Goal: Information Seeking & Learning: Learn about a topic

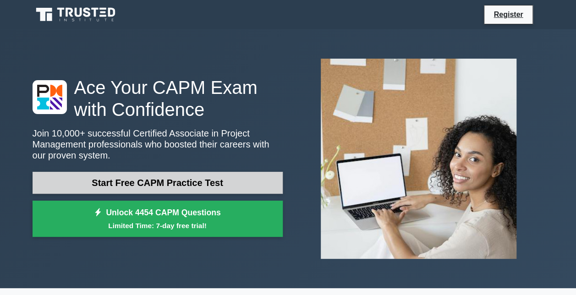
click at [170, 182] on link "Start Free CAPM Practice Test" at bounding box center [158, 183] width 250 height 22
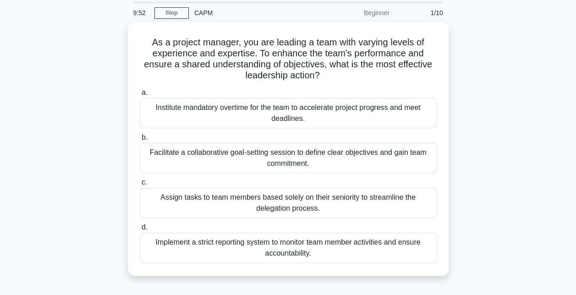
scroll to position [46, 0]
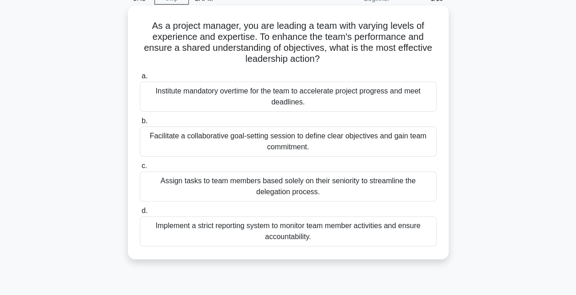
click at [291, 144] on div "Facilitate a collaborative goal-setting session to define clear objectives and …" at bounding box center [288, 141] width 297 height 30
click at [140, 124] on input "b. Facilitate a collaborative goal-setting session to define clear objectives a…" at bounding box center [140, 121] width 0 height 6
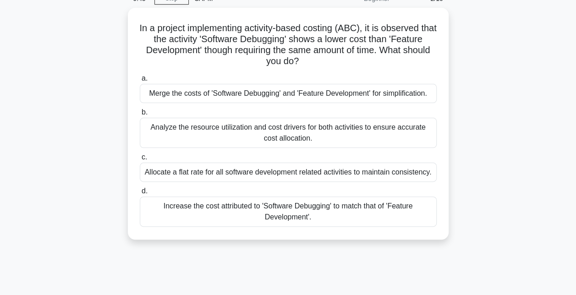
scroll to position [0, 0]
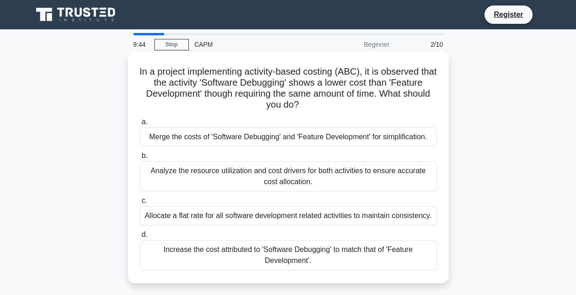
click at [288, 177] on div "Analyze the resource utilization and cost drivers for both activities to ensure…" at bounding box center [288, 176] width 297 height 30
click at [140, 159] on input "b. Analyze the resource utilization and cost drivers for both activities to ens…" at bounding box center [140, 156] width 0 height 6
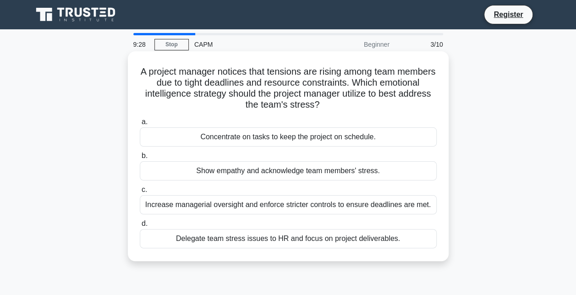
click at [298, 173] on div "Show empathy and acknowledge team members' stress." at bounding box center [288, 170] width 297 height 19
click at [140, 159] on input "b. Show empathy and acknowledge team members' stress." at bounding box center [140, 156] width 0 height 6
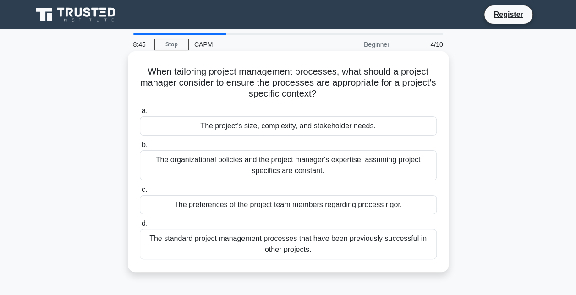
click at [354, 130] on div "The project's size, complexity, and stakeholder needs." at bounding box center [288, 125] width 297 height 19
click at [140, 114] on input "a. The project's size, complexity, and stakeholder needs." at bounding box center [140, 111] width 0 height 6
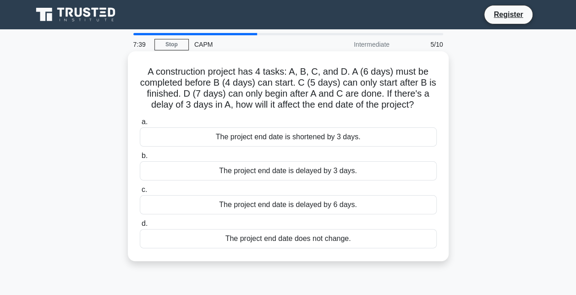
click at [328, 170] on div "The project end date is delayed by 3 days." at bounding box center [288, 170] width 297 height 19
click at [140, 159] on input "b. The project end date is delayed by 3 days." at bounding box center [140, 156] width 0 height 6
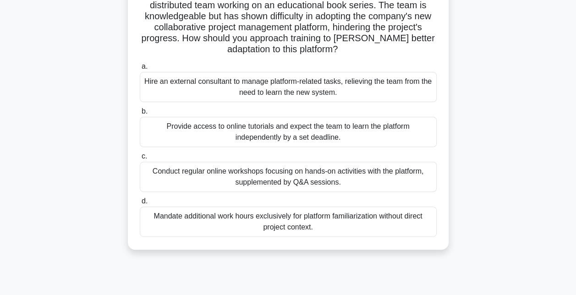
scroll to position [92, 0]
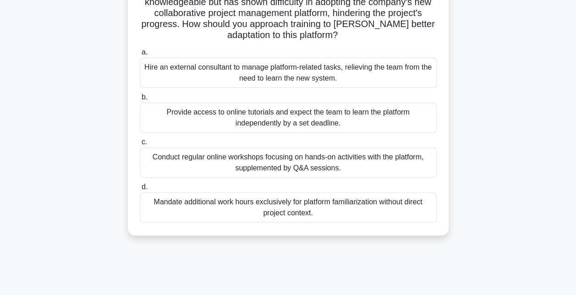
click at [403, 163] on div "Conduct regular online workshops focusing on hands-on activities with the platf…" at bounding box center [288, 162] width 297 height 30
click at [140, 145] on input "c. Conduct regular online workshops focusing on hands-on activities with the pl…" at bounding box center [140, 142] width 0 height 6
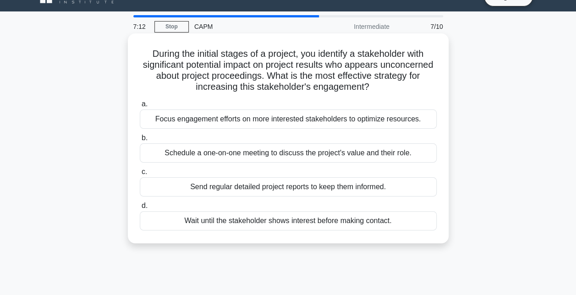
scroll to position [0, 0]
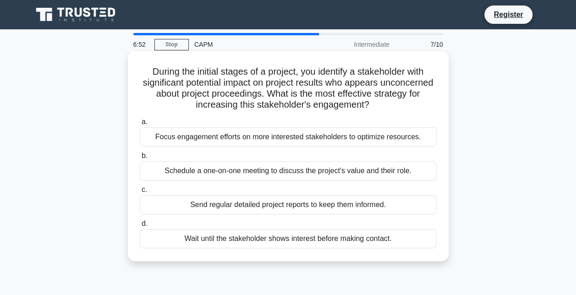
click at [391, 170] on div "Schedule a one-on-one meeting to discuss the project's value and their role." at bounding box center [288, 170] width 297 height 19
click at [140, 159] on input "b. Schedule a one-on-one meeting to discuss the project's value and their role." at bounding box center [140, 156] width 0 height 6
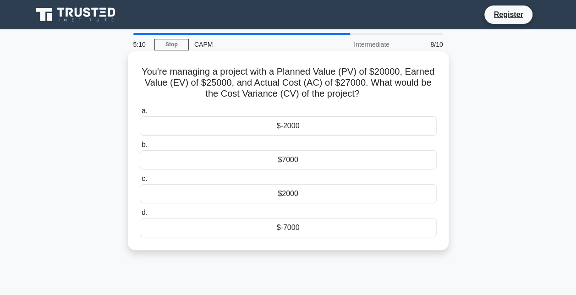
click at [308, 130] on div "$-2000" at bounding box center [288, 125] width 297 height 19
click at [140, 114] on input "a. $-2000" at bounding box center [140, 111] width 0 height 6
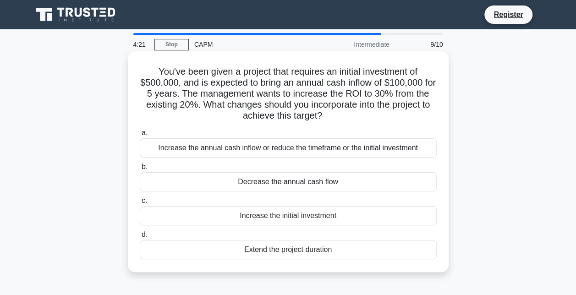
click at [392, 146] on div "Increase the annual cash inflow or reduce the timeframe or the initial investme…" at bounding box center [288, 147] width 297 height 19
click at [140, 136] on input "a. Increase the annual cash inflow or reduce the timeframe or the initial inves…" at bounding box center [140, 133] width 0 height 6
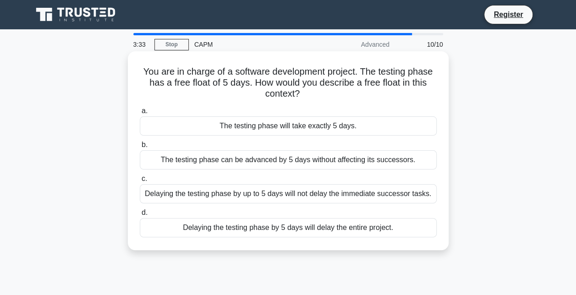
click at [270, 197] on div "Delaying the testing phase by up to 5 days will not delay the immediate success…" at bounding box center [288, 193] width 297 height 19
click at [140, 182] on input "c. Delaying the testing phase by up to 5 days will not delay the immediate succ…" at bounding box center [140, 179] width 0 height 6
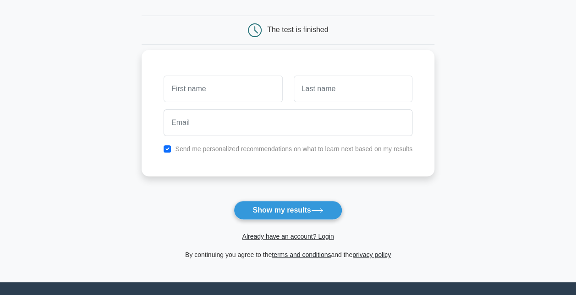
scroll to position [92, 0]
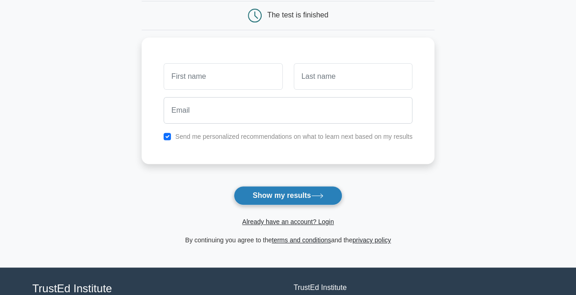
click at [278, 197] on button "Show my results" at bounding box center [288, 195] width 108 height 19
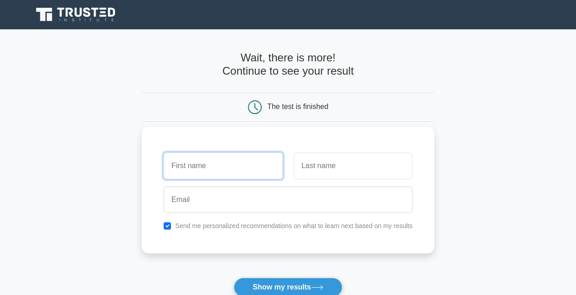
scroll to position [0, 0]
type input "vic"
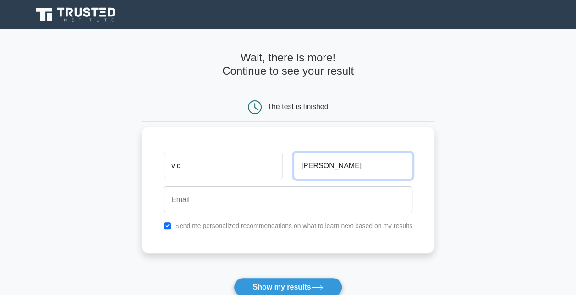
click at [324, 171] on input "faria" at bounding box center [352, 165] width 119 height 27
type input "far"
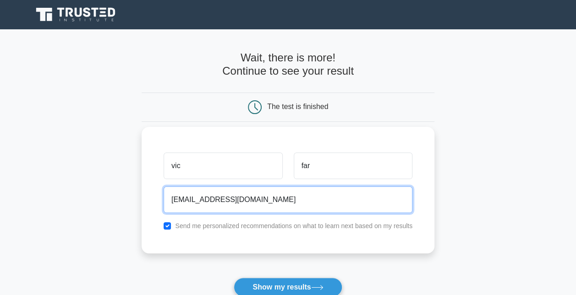
type input "vfar@gmail.com"
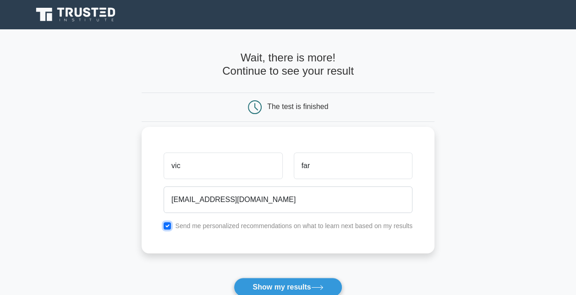
click at [165, 226] on input "checkbox" at bounding box center [166, 225] width 7 height 7
checkbox input "false"
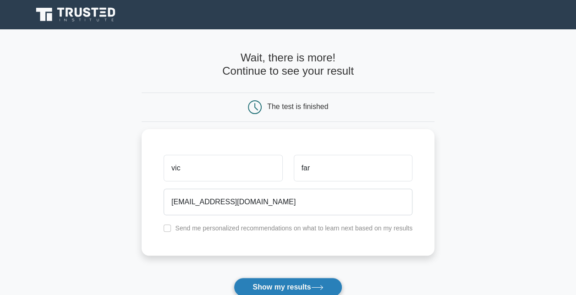
click at [279, 287] on button "Show my results" at bounding box center [288, 286] width 108 height 19
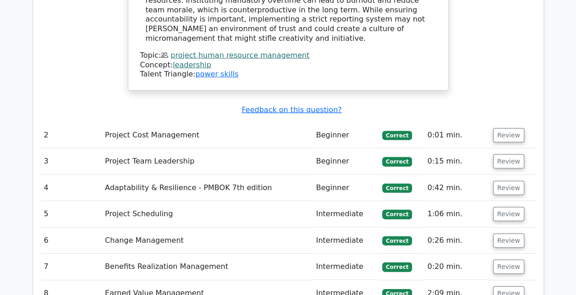
scroll to position [1273, 0]
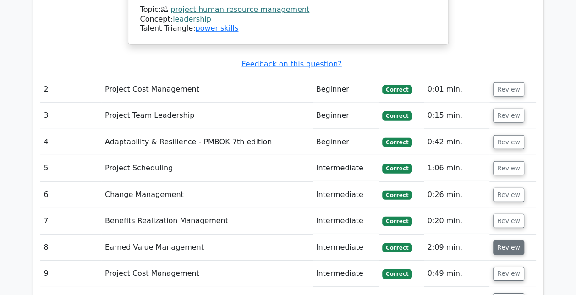
click at [503, 240] on button "Review" at bounding box center [508, 247] width 31 height 14
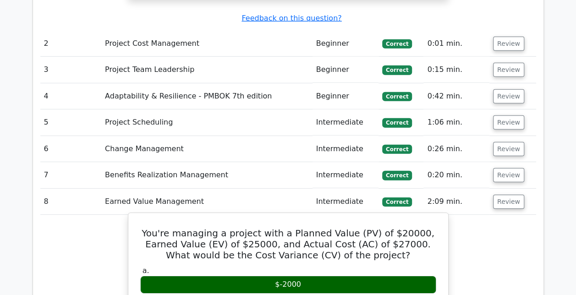
scroll to position [1227, 0]
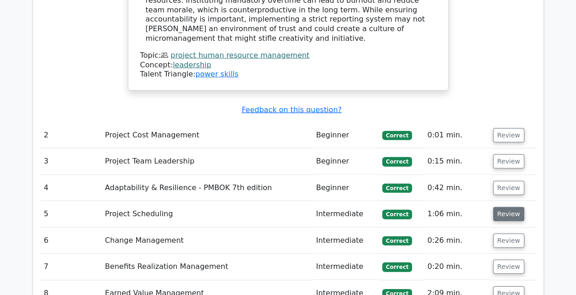
click at [514, 207] on button "Review" at bounding box center [508, 214] width 31 height 14
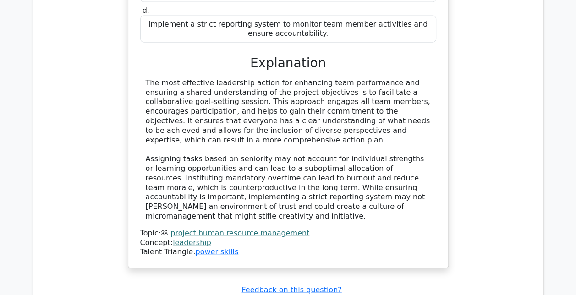
scroll to position [953, 0]
